Goal: Transaction & Acquisition: Purchase product/service

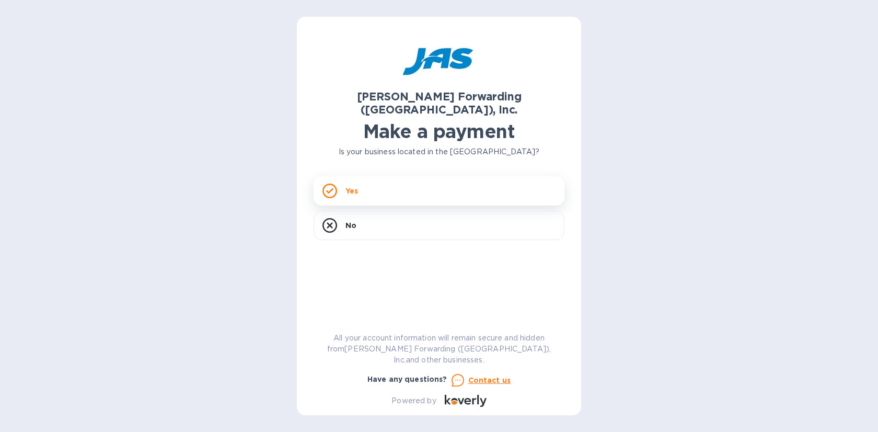
click at [442, 185] on div "Yes" at bounding box center [439, 190] width 251 height 29
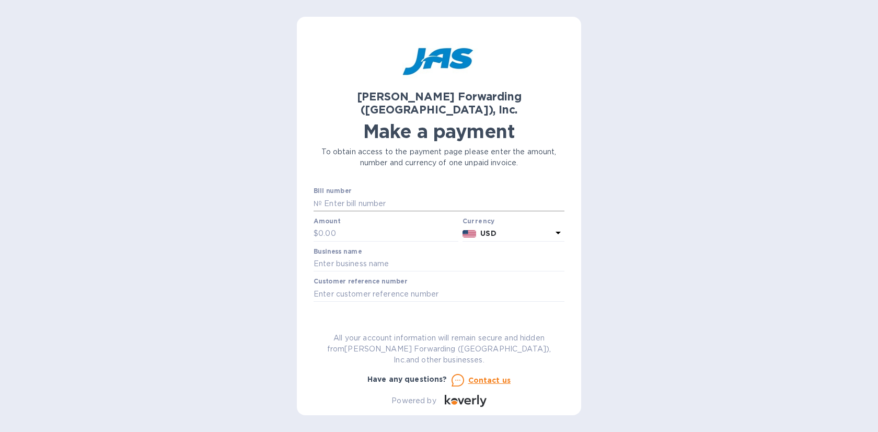
click at [360, 196] on input "text" at bounding box center [443, 204] width 243 height 16
paste input "LAX503361857"
type input "LAX503361857"
click at [369, 286] on input "text" at bounding box center [439, 294] width 251 height 16
click at [347, 256] on input "text" at bounding box center [439, 264] width 251 height 16
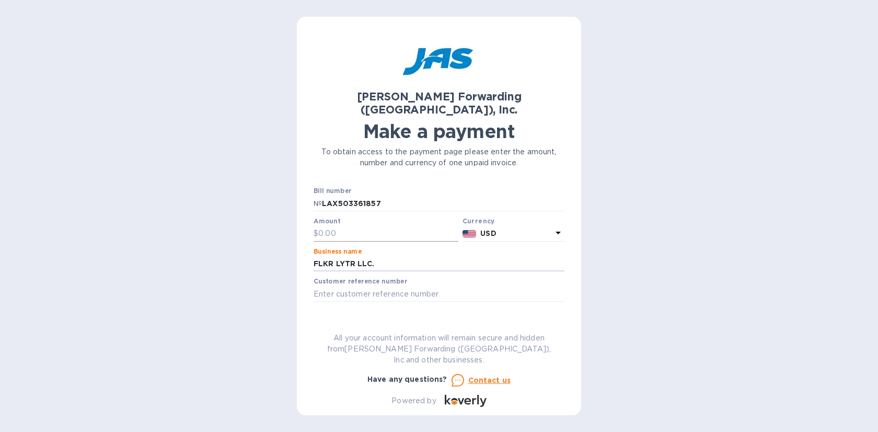
type input "FLKR LYTR LLC."
click at [352, 226] on input "text" at bounding box center [388, 234] width 140 height 16
click at [401, 286] on input "text" at bounding box center [439, 294] width 251 height 16
paste input "FLKLYTOLS"
type input "FLKLYTOLS"
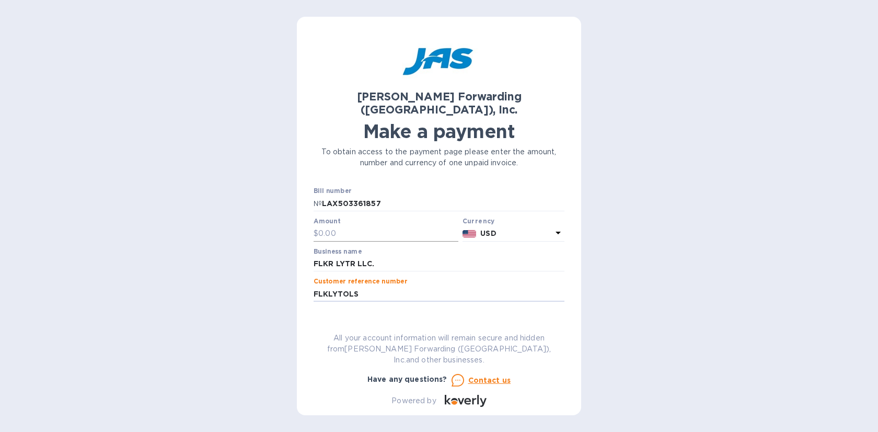
click at [341, 226] on input "text" at bounding box center [388, 234] width 140 height 16
type input "1,614.65"
click at [480, 321] on span "Go to payment page" at bounding box center [439, 327] width 234 height 13
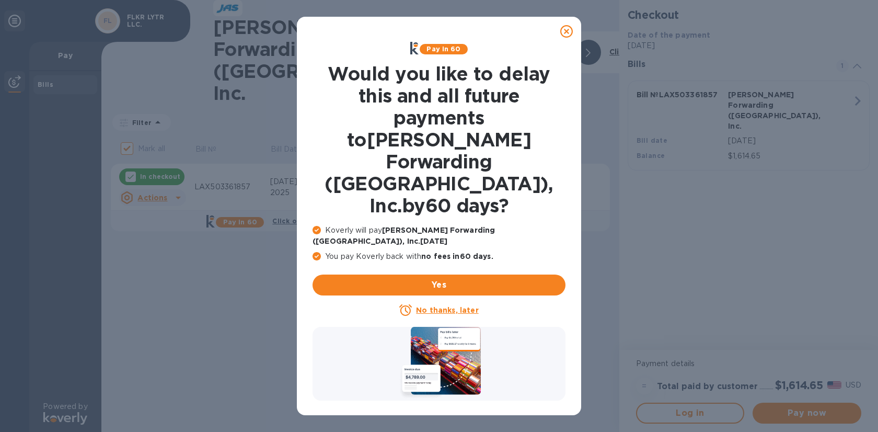
click at [568, 32] on icon at bounding box center [567, 31] width 13 height 13
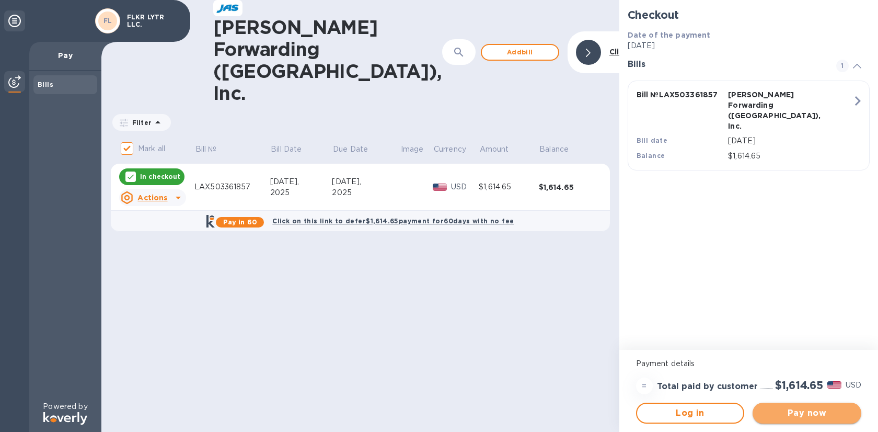
click at [797, 414] on span "Pay now" at bounding box center [807, 413] width 92 height 13
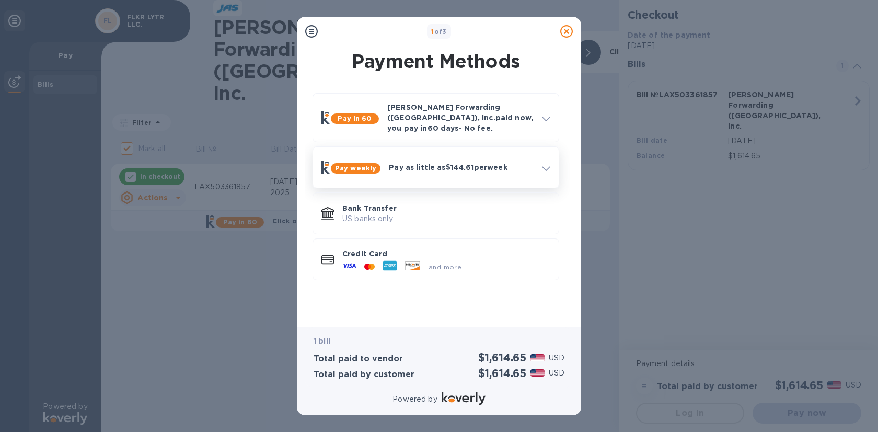
click at [522, 162] on p "Pay as little as $144.61 per week" at bounding box center [461, 167] width 145 height 10
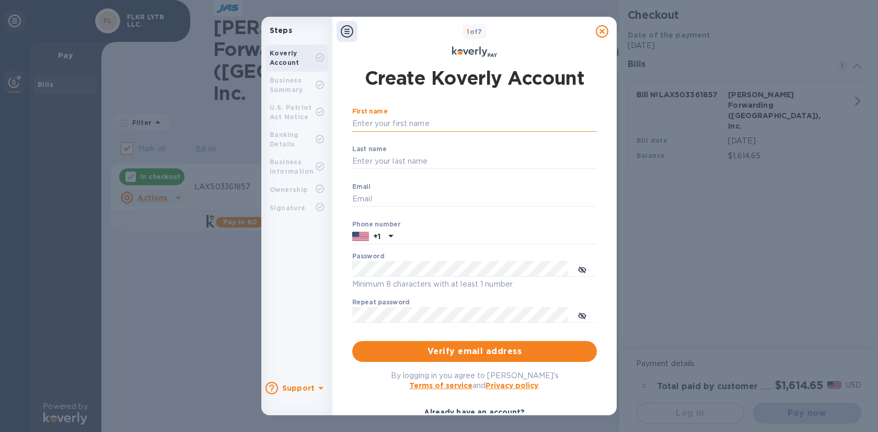
click at [416, 123] on input "First name" at bounding box center [474, 124] width 245 height 16
click at [349, 31] on icon at bounding box center [347, 31] width 13 height 13
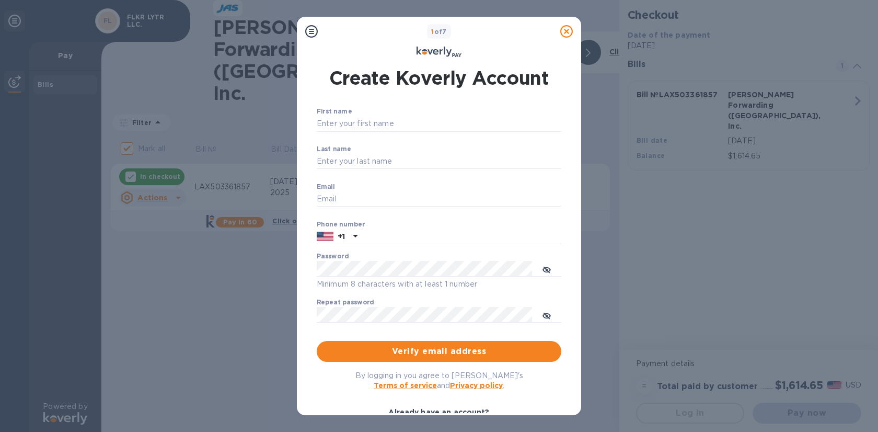
scroll to position [70, 0]
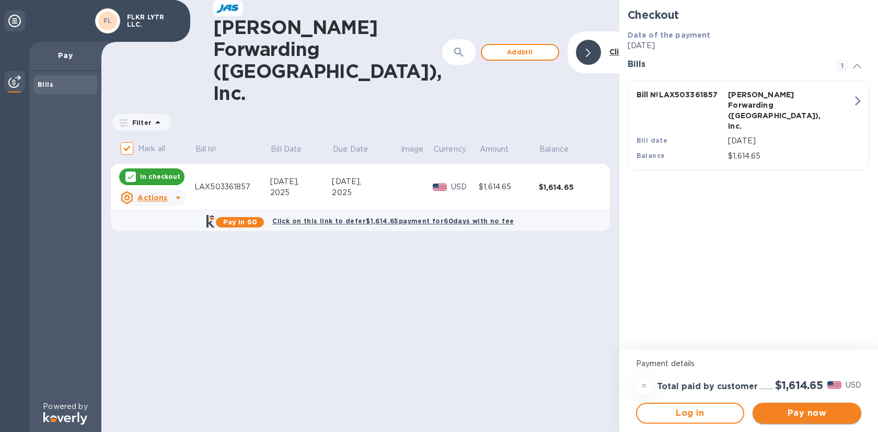
click at [818, 414] on span "Pay now" at bounding box center [807, 413] width 92 height 13
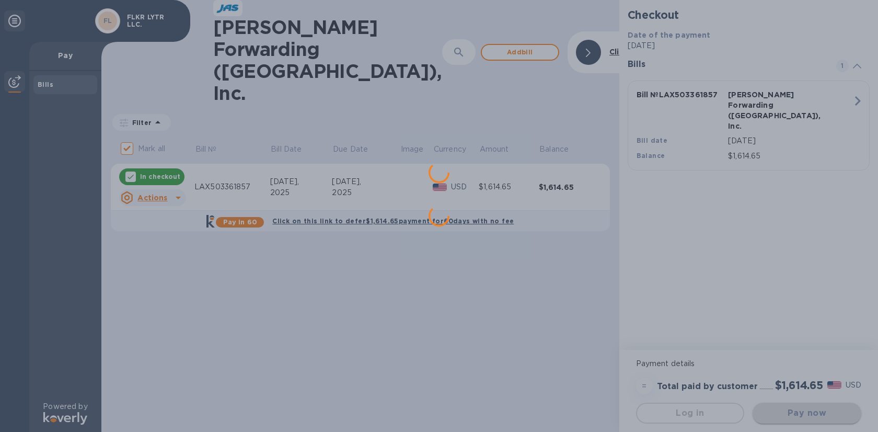
scroll to position [0, 0]
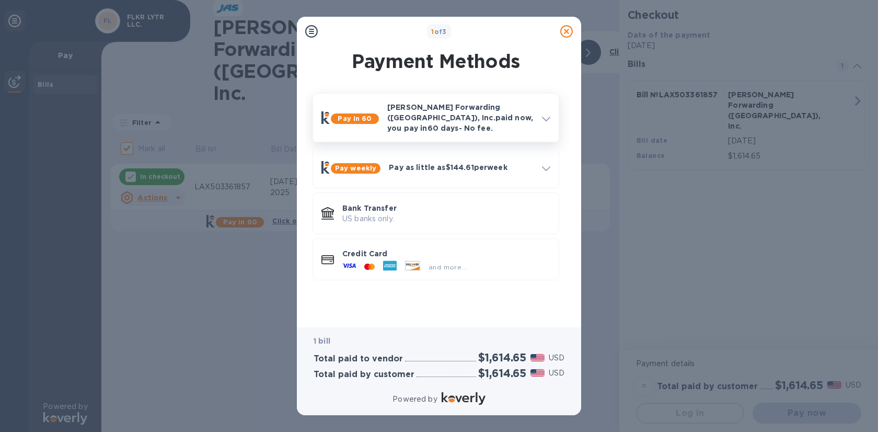
click at [532, 113] on p "JAS Forwarding (USA), Inc. paid now, you pay in 60 days - No fee." at bounding box center [460, 117] width 146 height 31
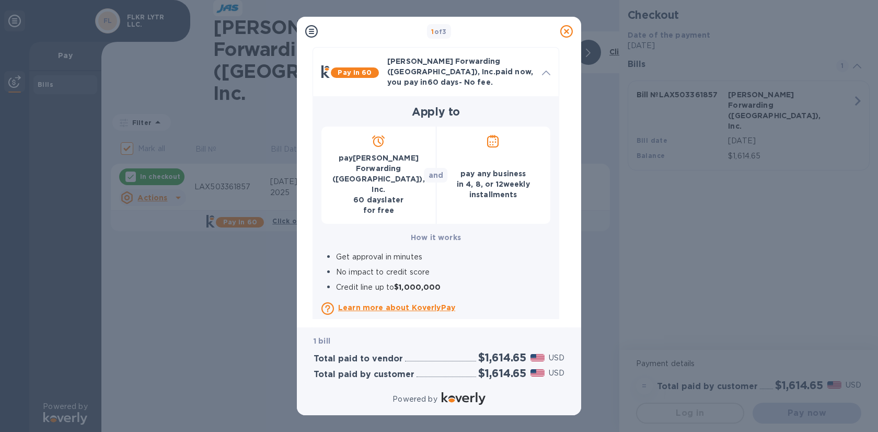
scroll to position [46, 0]
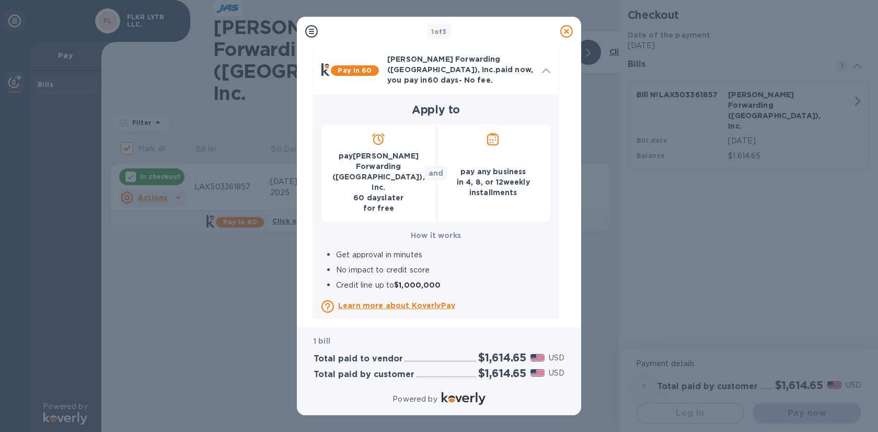
click at [499, 140] on div at bounding box center [493, 147] width 12 height 28
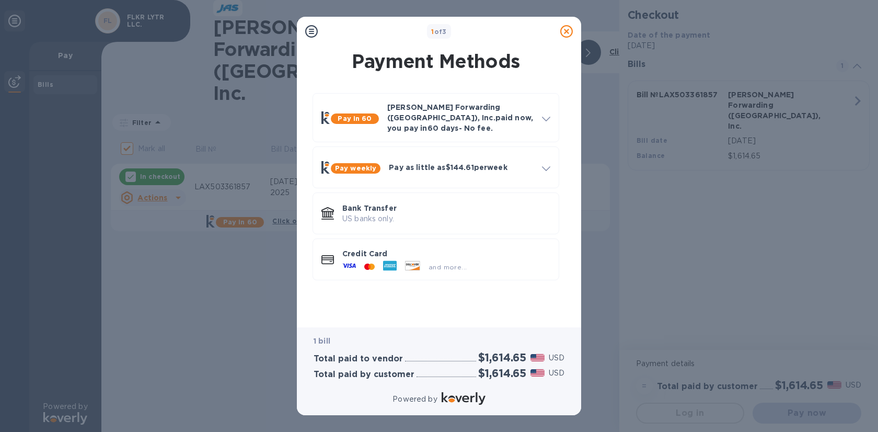
scroll to position [0, 0]
click at [453, 213] on p "US banks only." at bounding box center [446, 218] width 208 height 11
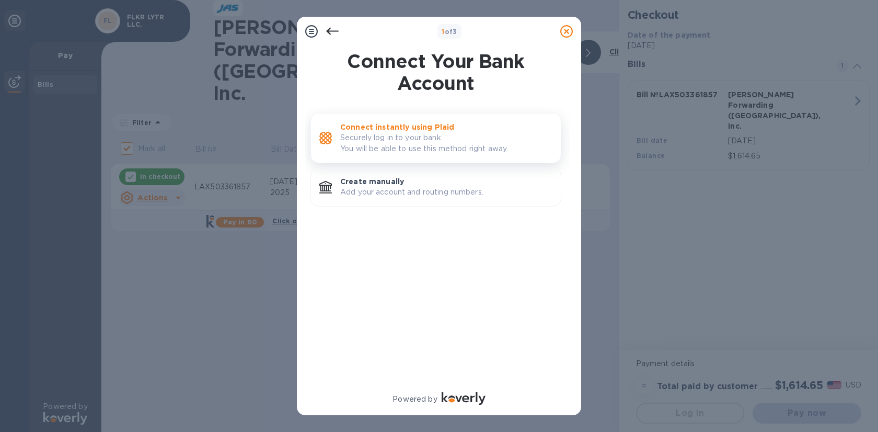
click at [508, 145] on p "Securely log in to your bank. You will be able to use this method right away." at bounding box center [446, 143] width 212 height 22
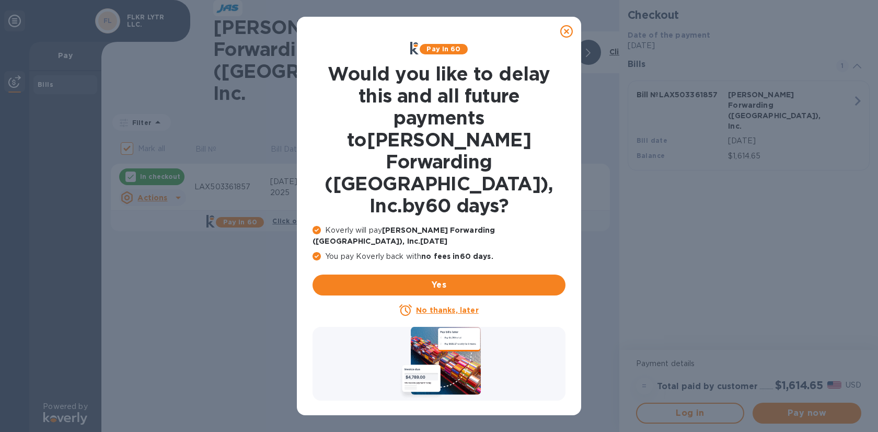
click at [458, 306] on u "No thanks, later" at bounding box center [447, 310] width 62 height 8
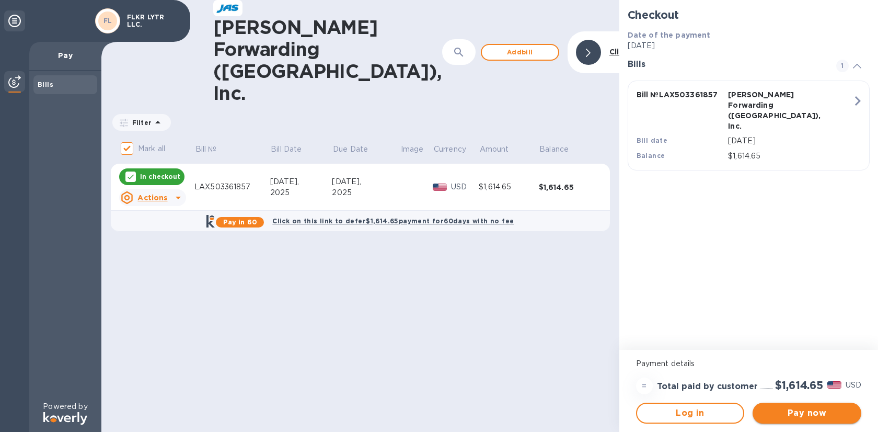
click at [824, 417] on span "Pay now" at bounding box center [807, 413] width 92 height 13
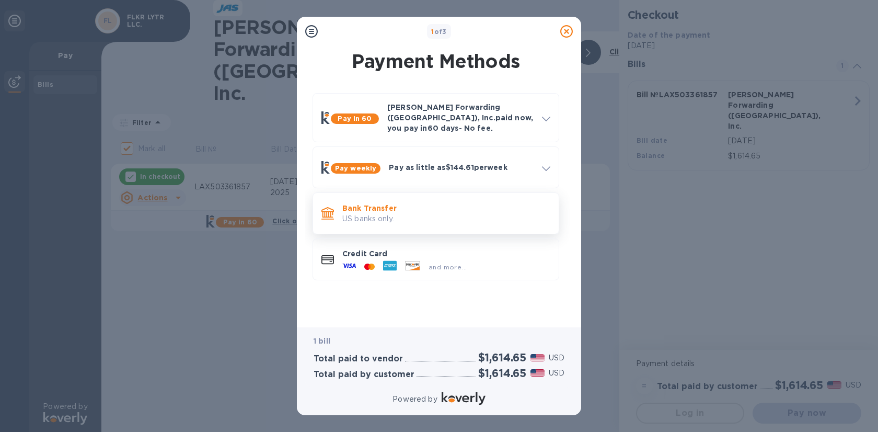
click at [415, 213] on p "US banks only." at bounding box center [446, 218] width 208 height 11
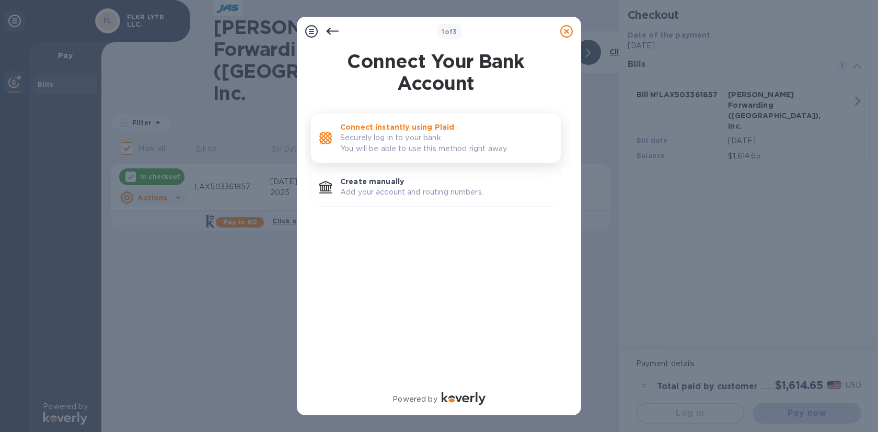
click at [429, 136] on p "Securely log in to your bank. You will be able to use this method right away." at bounding box center [446, 143] width 212 height 22
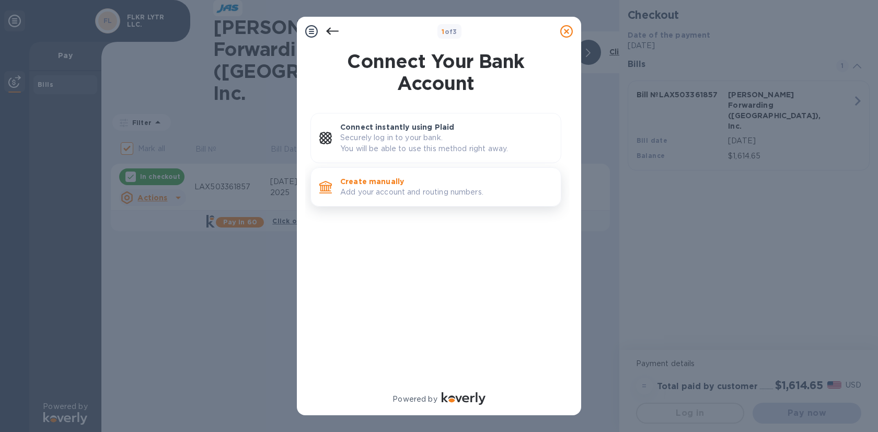
click at [411, 191] on p "Add your account and routing numbers." at bounding box center [446, 192] width 212 height 11
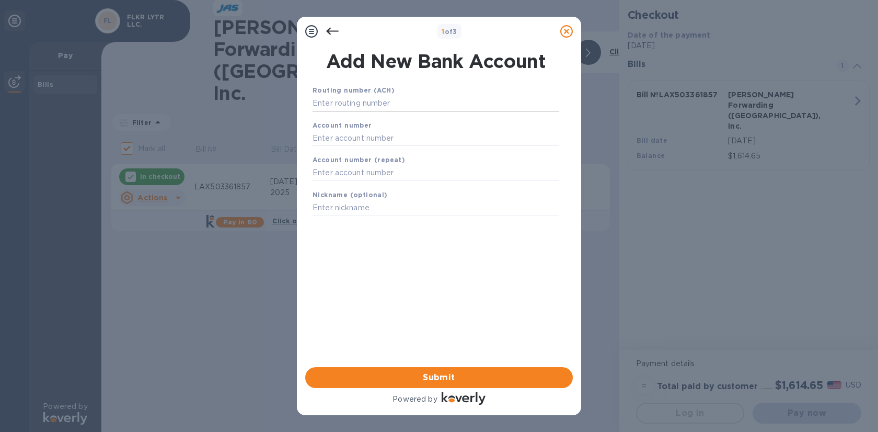
click at [397, 104] on input "text" at bounding box center [436, 104] width 247 height 16
click at [341, 135] on input "text" at bounding box center [436, 138] width 247 height 16
paste input "457049450044"
type input "457049450044"
click at [348, 173] on input "text" at bounding box center [436, 173] width 247 height 16
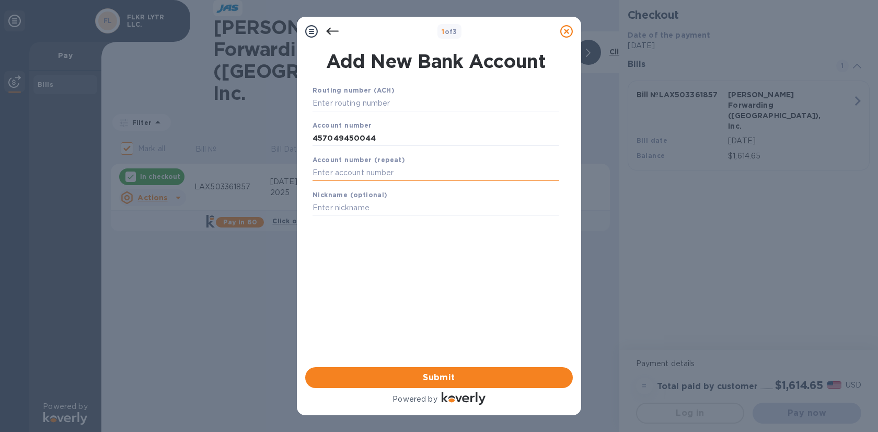
paste input "457049450044"
type input "457049450044"
click at [385, 104] on input "text" at bounding box center [436, 104] width 247 height 16
click at [349, 203] on input "text" at bounding box center [436, 208] width 247 height 16
click at [352, 99] on input "text" at bounding box center [436, 104] width 247 height 16
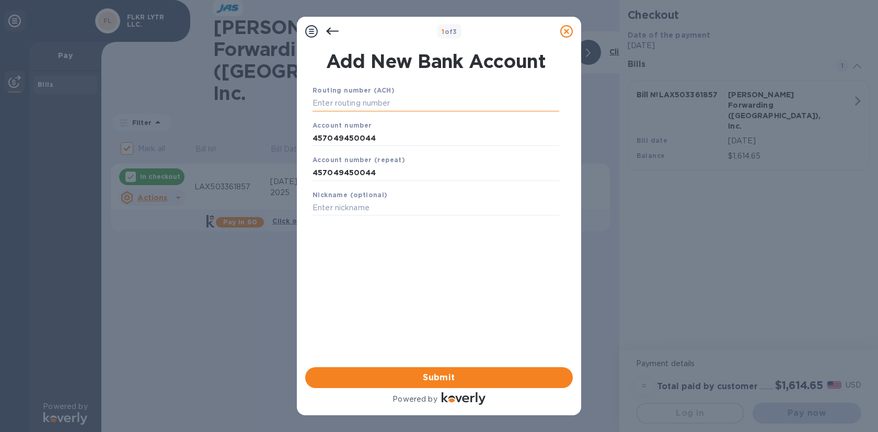
paste input "122101706"
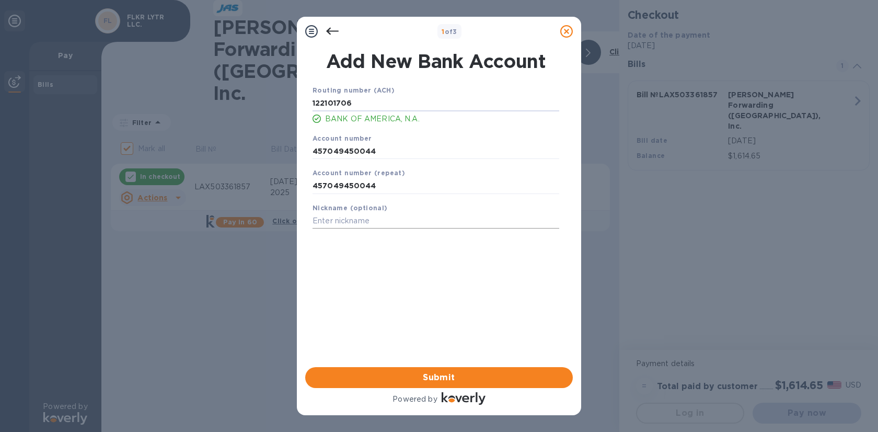
type input "122101706"
click at [338, 223] on input "text" at bounding box center [436, 221] width 247 height 16
type input "FLKR BoA"
click at [416, 379] on span "Submit" at bounding box center [439, 377] width 251 height 13
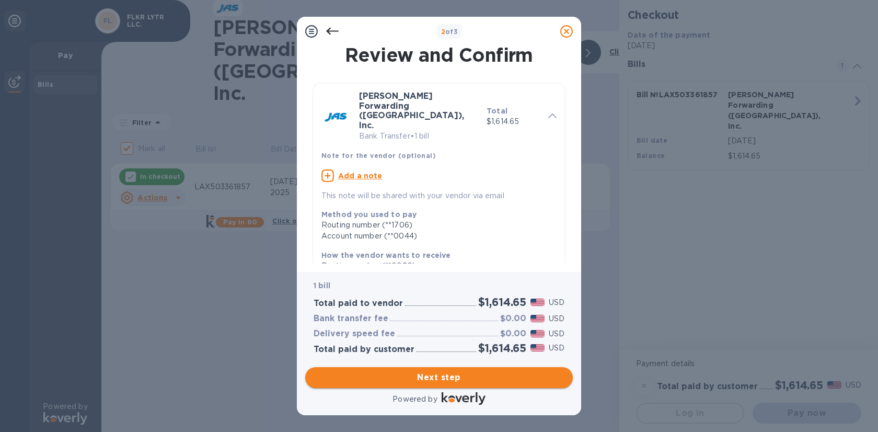
click at [438, 380] on span "Next step" at bounding box center [439, 377] width 251 height 13
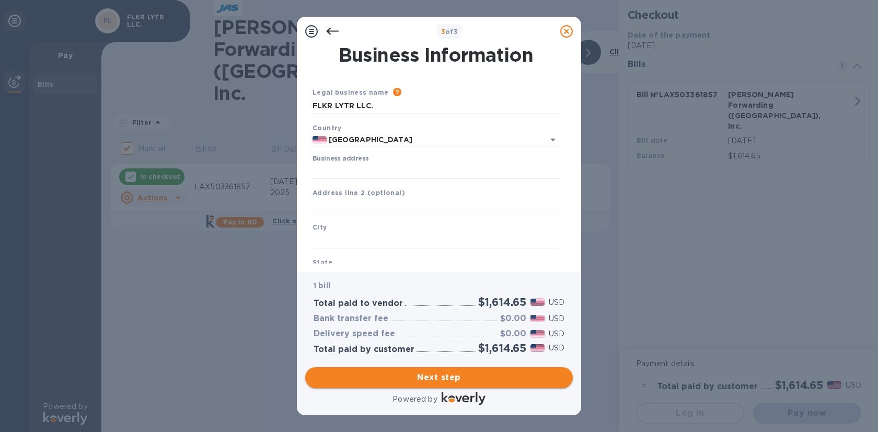
type input "[GEOGRAPHIC_DATA]"
click at [376, 173] on input "Business address" at bounding box center [436, 171] width 247 height 16
type input "[STREET_ADDRESS]"
type input "Phoenix"
type input "AZ"
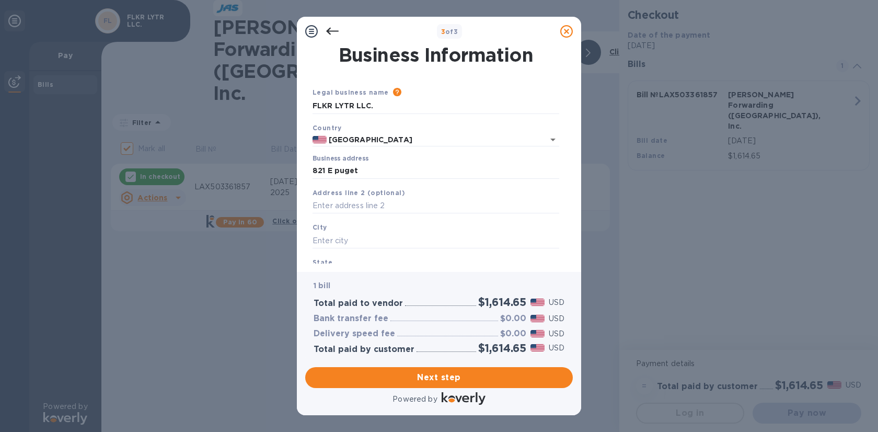
type input "85020"
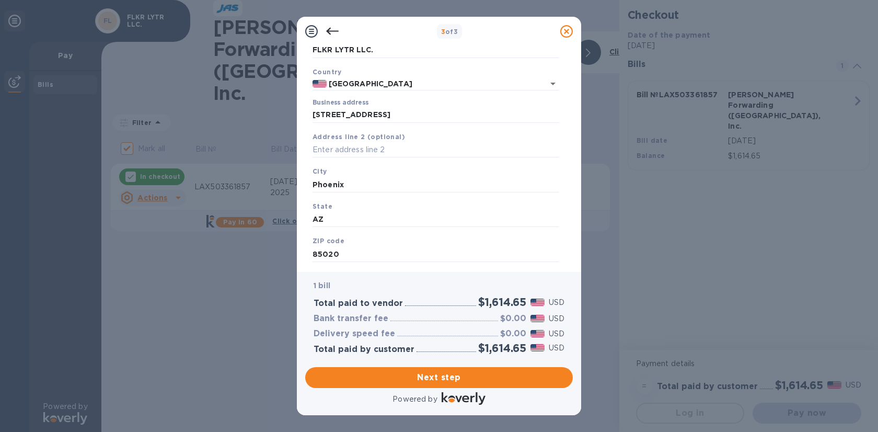
scroll to position [81, 0]
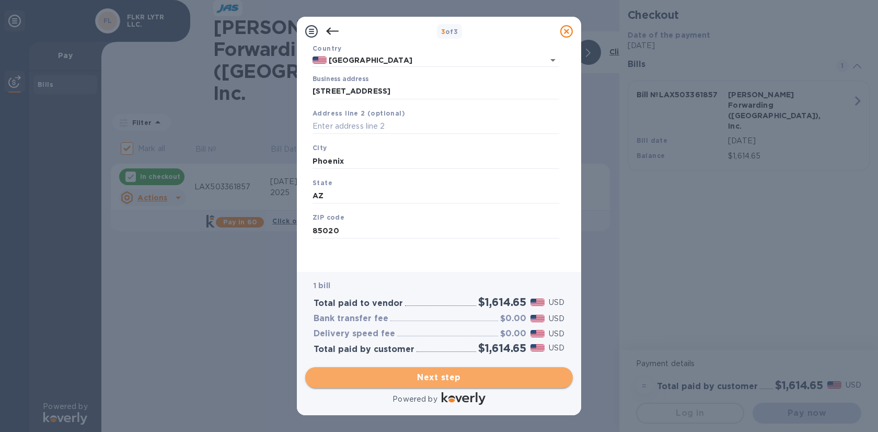
click at [481, 378] on span "Next step" at bounding box center [439, 377] width 251 height 13
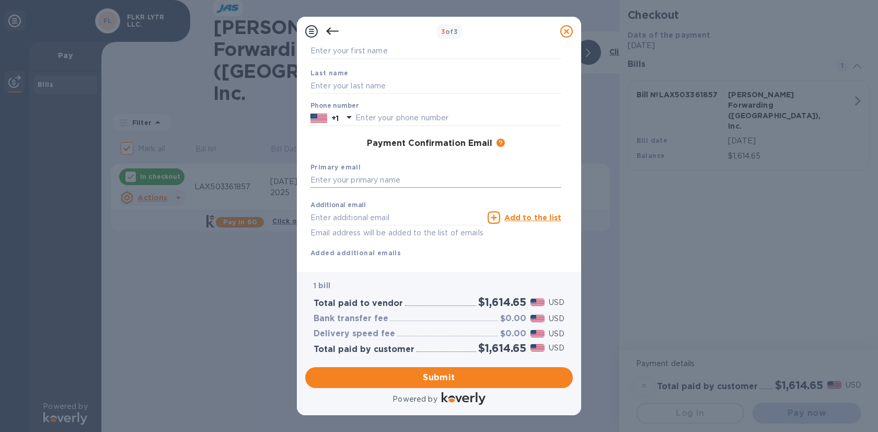
click at [371, 179] on input "text" at bounding box center [436, 181] width 251 height 16
type input "[EMAIL_ADDRESS][DOMAIN_NAME]"
click at [366, 220] on input "text" at bounding box center [397, 218] width 173 height 16
type input "[EMAIL_ADDRESS][DOMAIN_NAME]"
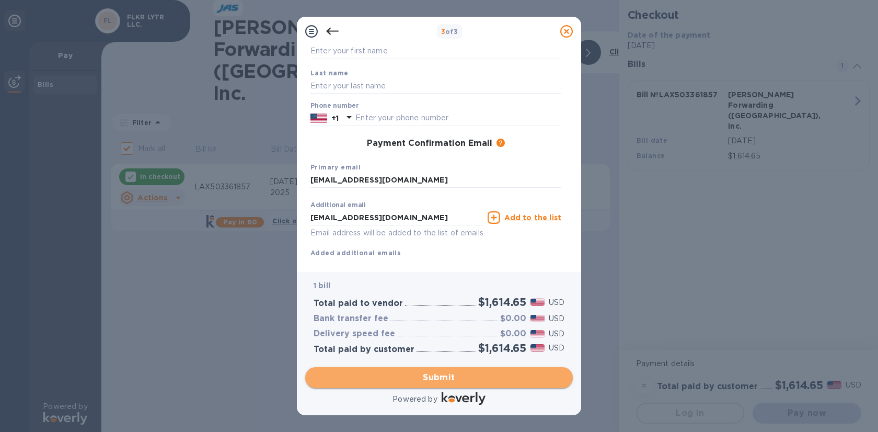
click at [435, 374] on span "Submit" at bounding box center [439, 377] width 251 height 13
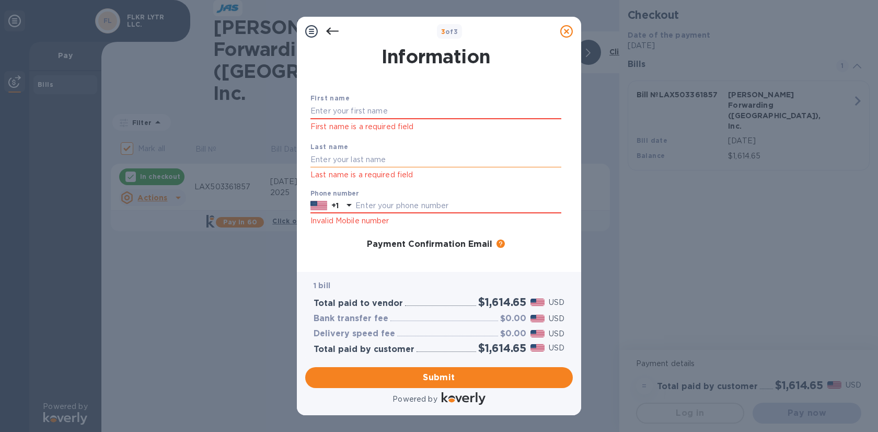
scroll to position [0, 0]
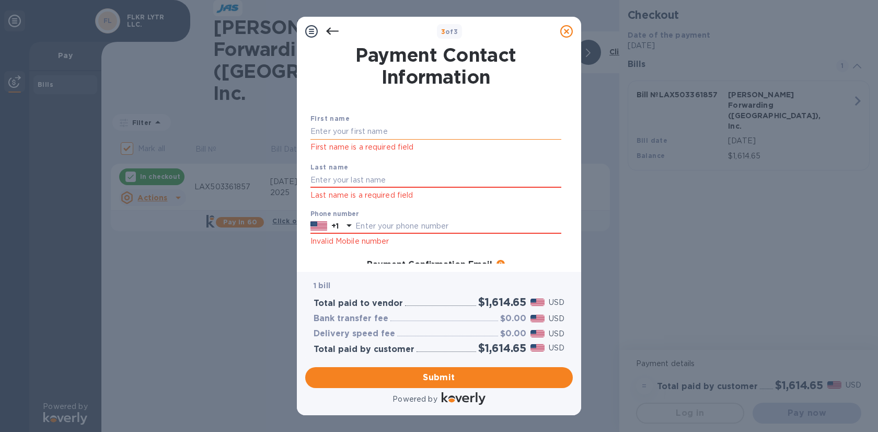
click at [386, 128] on input "text" at bounding box center [436, 132] width 251 height 16
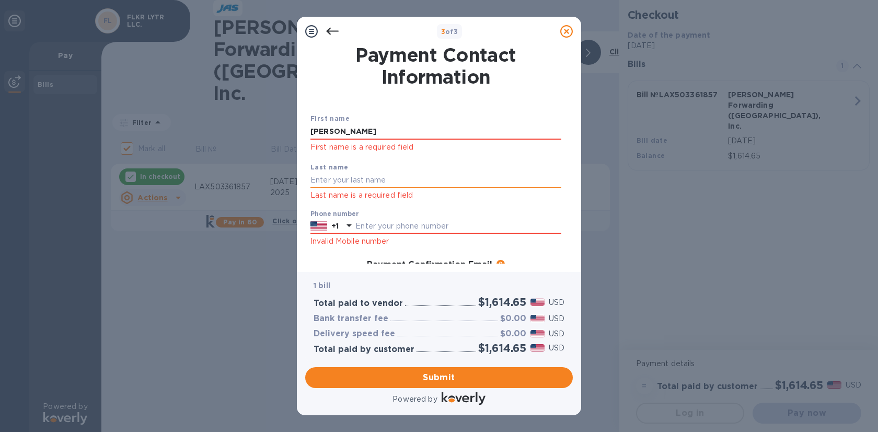
type input "[PERSON_NAME]"
click at [366, 181] on input "text" at bounding box center [436, 181] width 251 height 16
type input "[PERSON_NAME]"
click at [424, 225] on input "text" at bounding box center [459, 227] width 206 height 16
type input "6024739717"
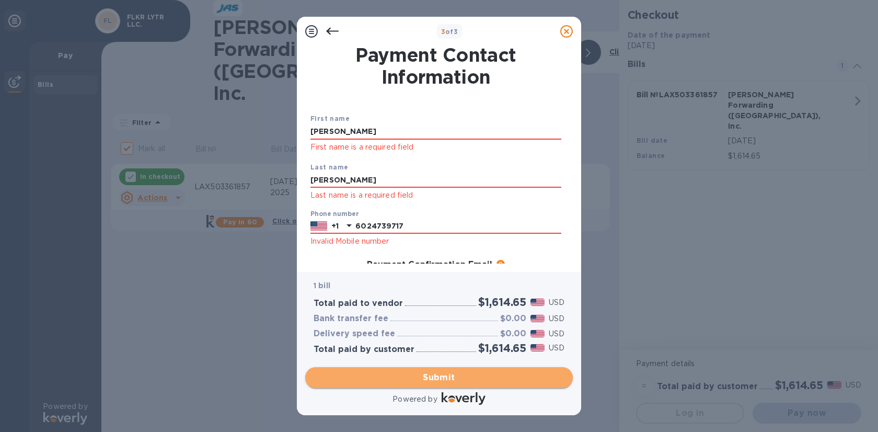
click at [435, 382] on span "Submit" at bounding box center [439, 377] width 251 height 13
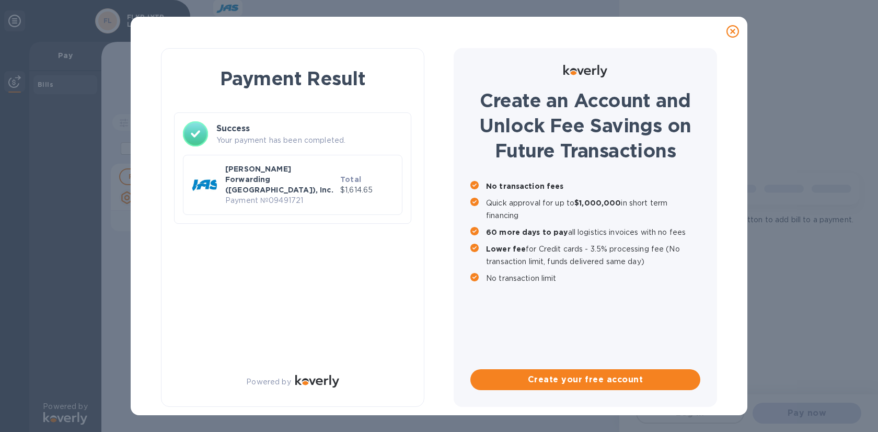
checkbox input "false"
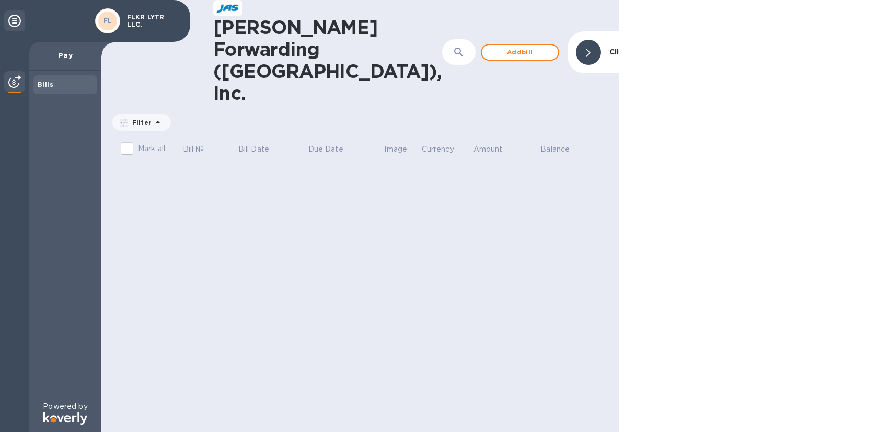
click at [376, 256] on div "[PERSON_NAME] Forwarding ([GEOGRAPHIC_DATA]), Inc. ​ Add [PERSON_NAME] to hide …" at bounding box center [360, 216] width 518 height 432
click at [8, 27] on div at bounding box center [14, 20] width 21 height 21
click at [18, 23] on icon at bounding box center [14, 21] width 13 height 13
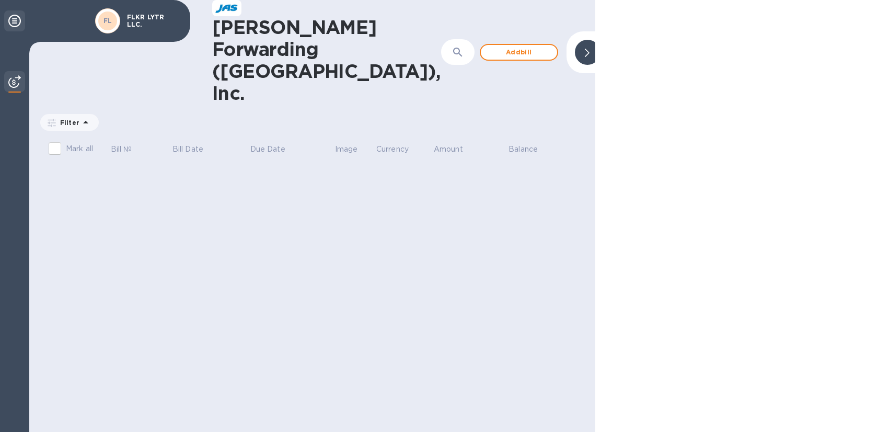
click at [18, 23] on icon at bounding box center [14, 21] width 13 height 13
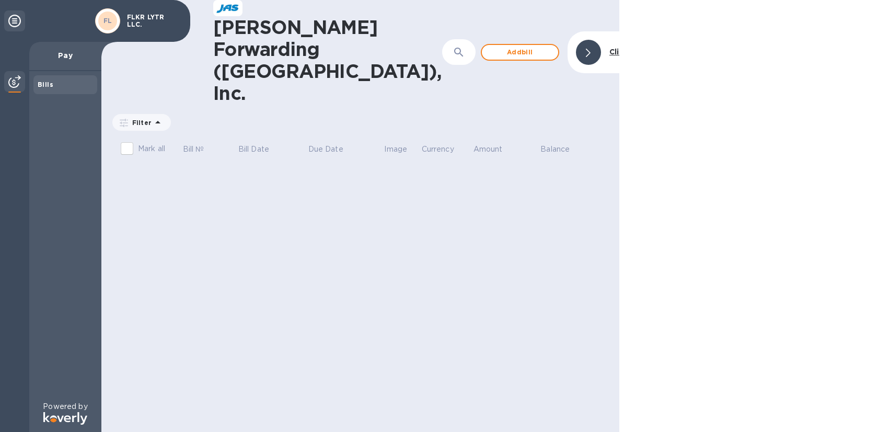
click at [610, 48] on b "Click to hide" at bounding box center [634, 52] width 49 height 8
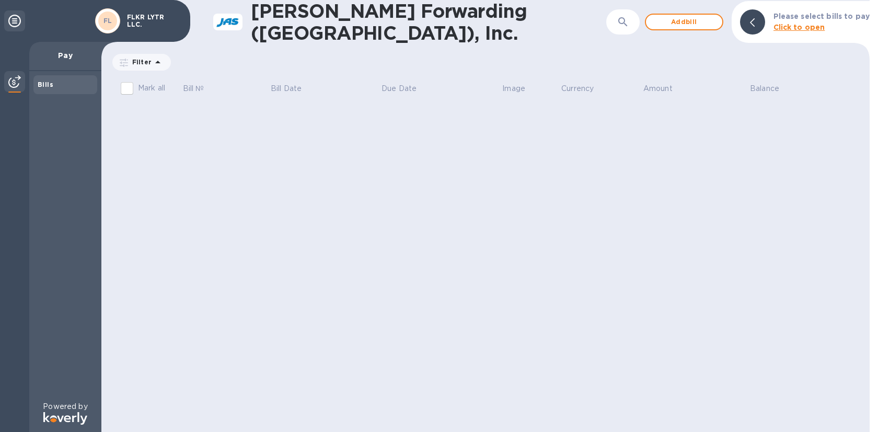
click at [146, 65] on div "Filter" at bounding box center [141, 62] width 59 height 17
click at [155, 64] on icon at bounding box center [158, 62] width 13 height 13
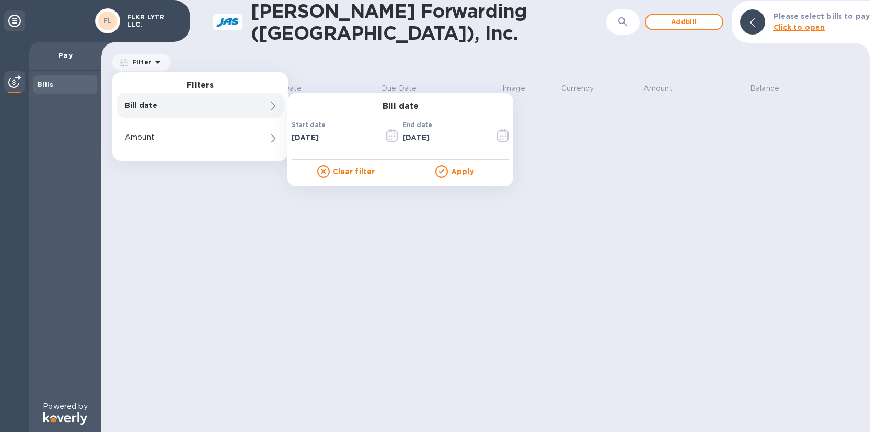
click at [360, 199] on div "[PERSON_NAME] Forwarding ([GEOGRAPHIC_DATA]), Inc. ​ Add bill Please select bil…" at bounding box center [485, 216] width 769 height 432
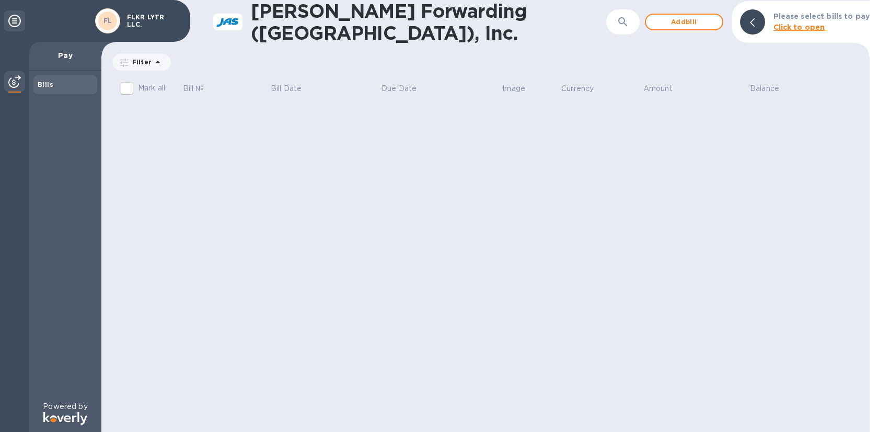
click at [158, 62] on icon at bounding box center [158, 62] width 13 height 13
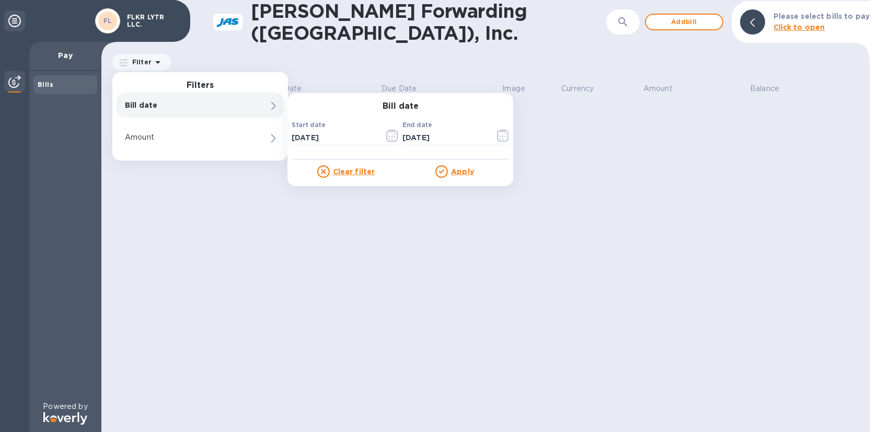
click at [622, 247] on div "[PERSON_NAME] Forwarding ([GEOGRAPHIC_DATA]), Inc. ​ Add bill Please select bil…" at bounding box center [485, 216] width 769 height 432
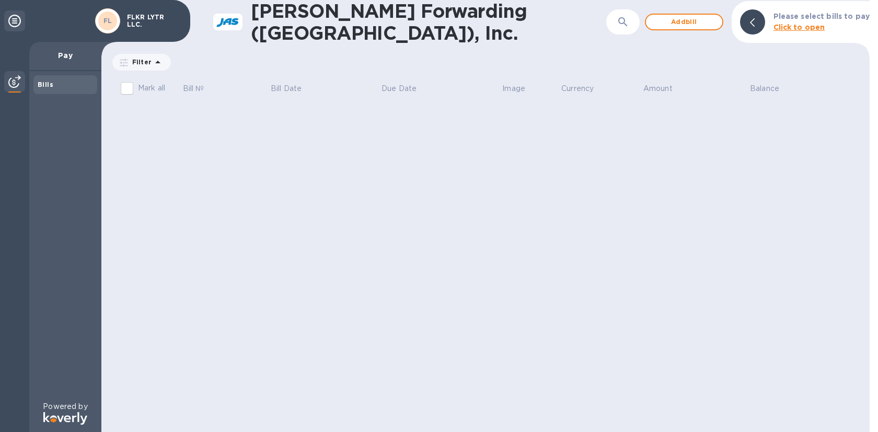
click at [15, 17] on icon at bounding box center [14, 21] width 13 height 13
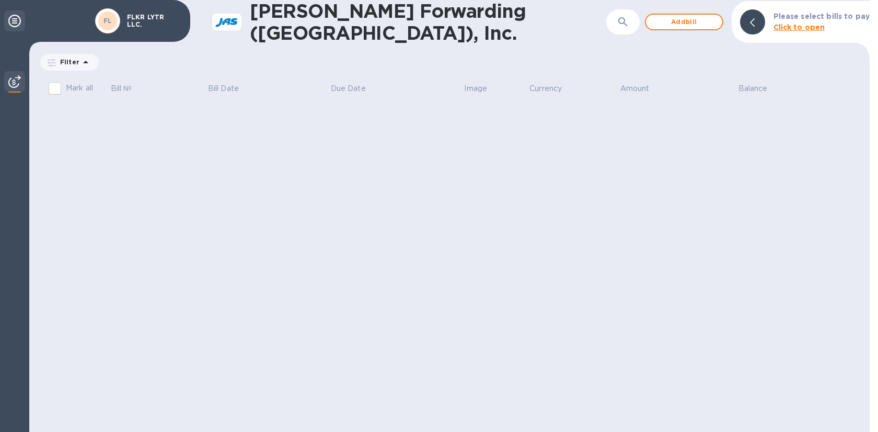
click at [15, 17] on icon at bounding box center [14, 21] width 13 height 13
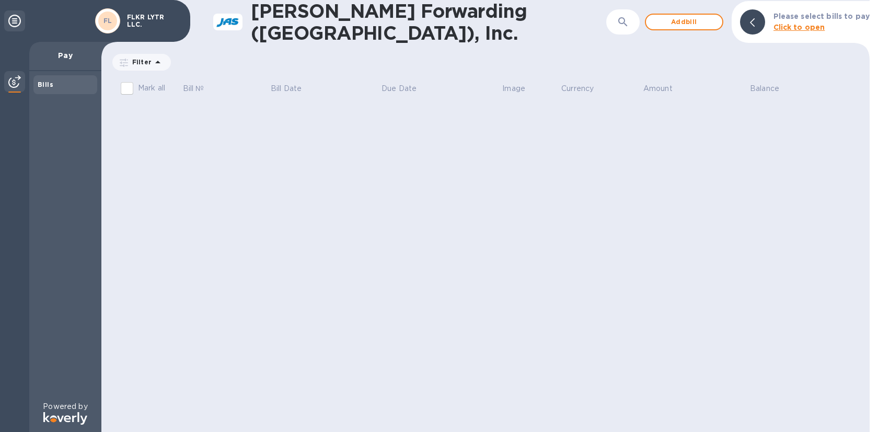
click at [108, 24] on b "FL" at bounding box center [108, 21] width 9 height 8
click at [142, 25] on div "FLKR LYTR LLC." at bounding box center [153, 21] width 62 height 19
click at [755, 20] on icon at bounding box center [752, 22] width 5 height 8
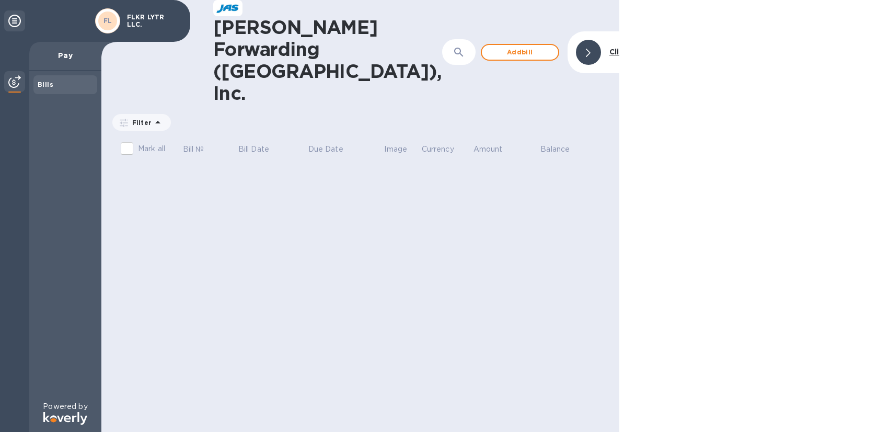
click at [279, 322] on div "[PERSON_NAME] Forwarding ([GEOGRAPHIC_DATA]), Inc. ​ Add [PERSON_NAME] to hide …" at bounding box center [360, 216] width 518 height 432
